Goal: Task Accomplishment & Management: Complete application form

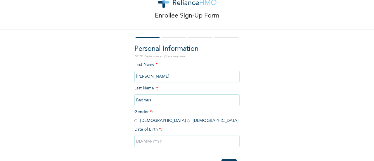
scroll to position [45, 0]
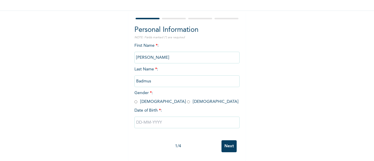
click at [187, 99] on input "radio" at bounding box center [188, 102] width 3 height 6
radio input "true"
click at [146, 117] on input "text" at bounding box center [186, 123] width 105 height 12
select select "8"
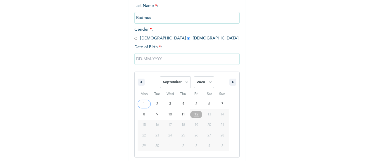
scroll to position [105, 0]
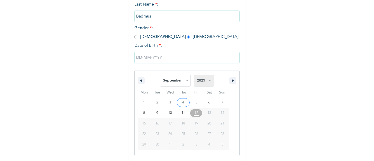
click at [196, 80] on select "2025 2024 2023 2022 2021 2020 2019 2018 2017 2016 2015 2014 2013 2012 2011 2010…" at bounding box center [204, 81] width 20 height 12
select select "2004"
click at [194, 75] on select "2025 2024 2023 2022 2021 2020 2019 2018 2017 2016 2015 2014 2013 2012 2011 2010…" at bounding box center [204, 81] width 20 height 12
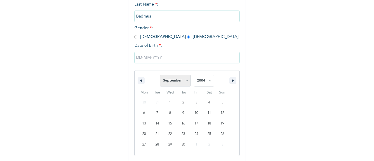
click at [177, 82] on select "January February March April May June July August September October November De…" at bounding box center [175, 81] width 31 height 12
select select "10"
click at [160, 75] on select "January February March April May June July August September October November De…" at bounding box center [175, 81] width 31 height 12
type input "[DATE]"
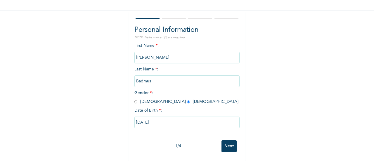
scroll to position [45, 0]
click at [227, 140] on input "Next" at bounding box center [229, 146] width 15 height 12
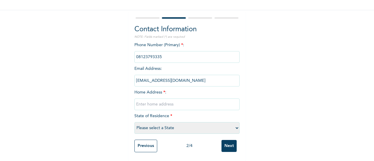
click at [149, 103] on input "text" at bounding box center [186, 105] width 105 height 12
paste input "[PERSON_NAME] street,Lekki phase 1"
type input "[PERSON_NAME] street,Lekki phase 1"
click at [157, 122] on select "Please select a State [PERSON_NAME] (FCT) [PERSON_NAME] Ibom [GEOGRAPHIC_DATA] …" at bounding box center [186, 128] width 105 height 12
click at [158, 122] on select "Please select a State [PERSON_NAME] (FCT) [PERSON_NAME] Ibom [GEOGRAPHIC_DATA] …" at bounding box center [186, 128] width 105 height 12
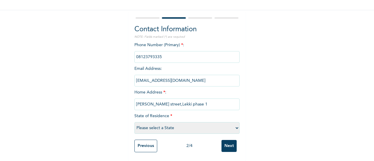
select select "25"
click at [134, 122] on select "Please select a State [PERSON_NAME] (FCT) [PERSON_NAME] Ibom [GEOGRAPHIC_DATA] …" at bounding box center [186, 128] width 105 height 12
click at [226, 144] on input "Next" at bounding box center [229, 146] width 15 height 12
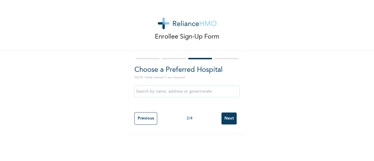
click at [222, 119] on input "Next" at bounding box center [229, 119] width 15 height 12
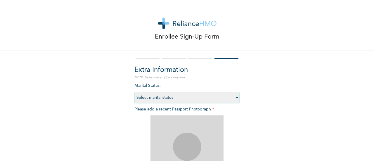
click at [181, 98] on select "Select marital status [DEMOGRAPHIC_DATA] Married [DEMOGRAPHIC_DATA] Widow/[DEMO…" at bounding box center [186, 98] width 105 height 12
select select "1"
click at [134, 92] on select "Select marital status [DEMOGRAPHIC_DATA] Married [DEMOGRAPHIC_DATA] Widow/[DEMO…" at bounding box center [186, 98] width 105 height 12
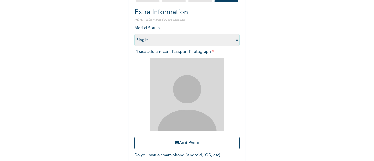
scroll to position [58, 0]
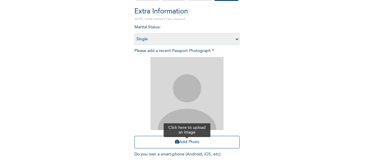
click at [189, 141] on button "Add Photo" at bounding box center [186, 142] width 105 height 13
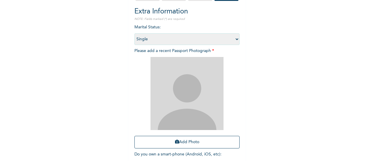
scroll to position [95, 0]
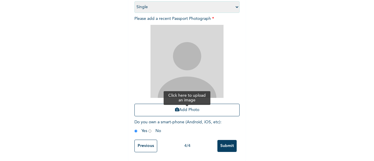
click at [172, 110] on button "Add Photo" at bounding box center [186, 110] width 105 height 13
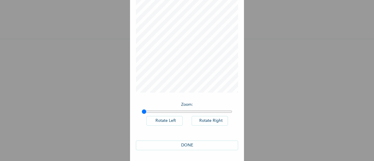
scroll to position [43, 0]
click at [202, 141] on div "DONE" at bounding box center [187, 144] width 102 height 21
click at [202, 145] on button "DONE" at bounding box center [187, 145] width 102 height 10
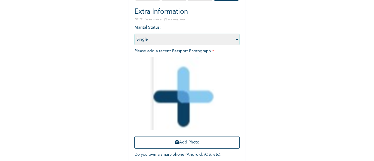
scroll to position [95, 0]
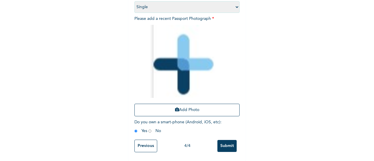
click at [222, 142] on input "Submit" at bounding box center [226, 146] width 19 height 12
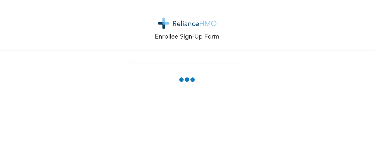
scroll to position [0, 0]
